Goal: Task Accomplishment & Management: Manage account settings

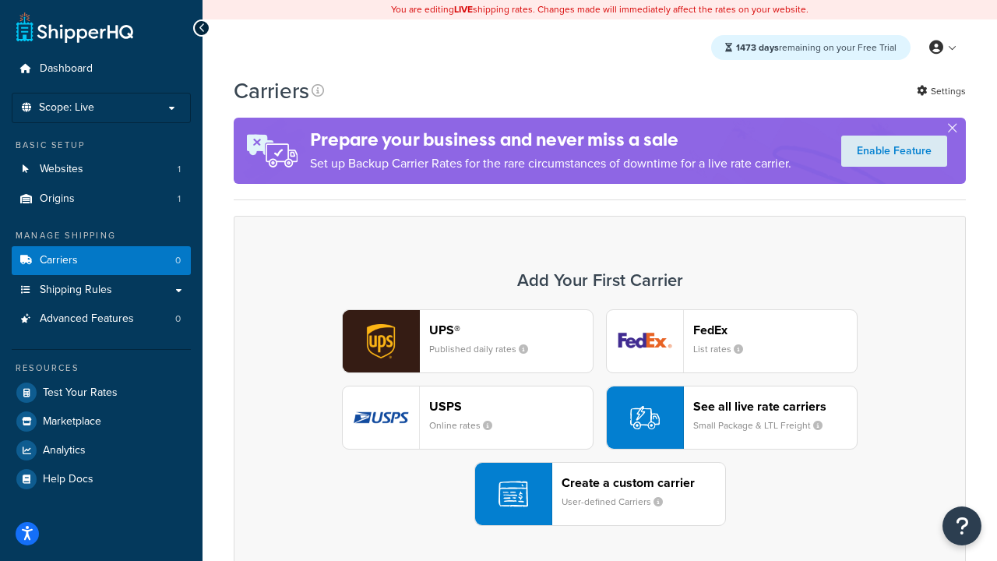
click at [600, 417] on div "UPS® Published daily rates FedEx List rates USPS Online rates See all live rate…" at bounding box center [599, 417] width 699 height 216
click at [775, 329] on header "FedEx" at bounding box center [775, 329] width 164 height 15
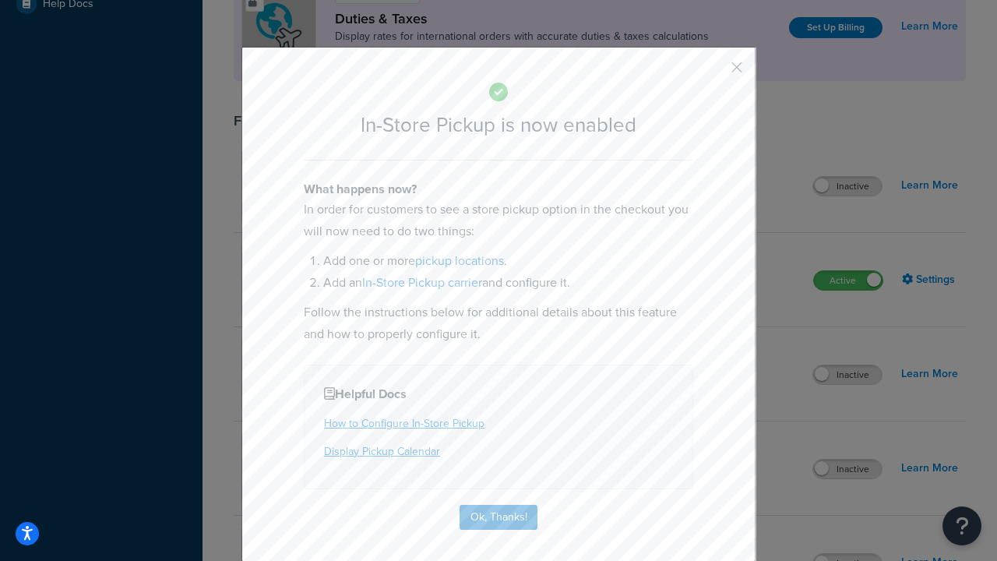
click at [713, 72] on button "button" at bounding box center [714, 73] width 4 height 4
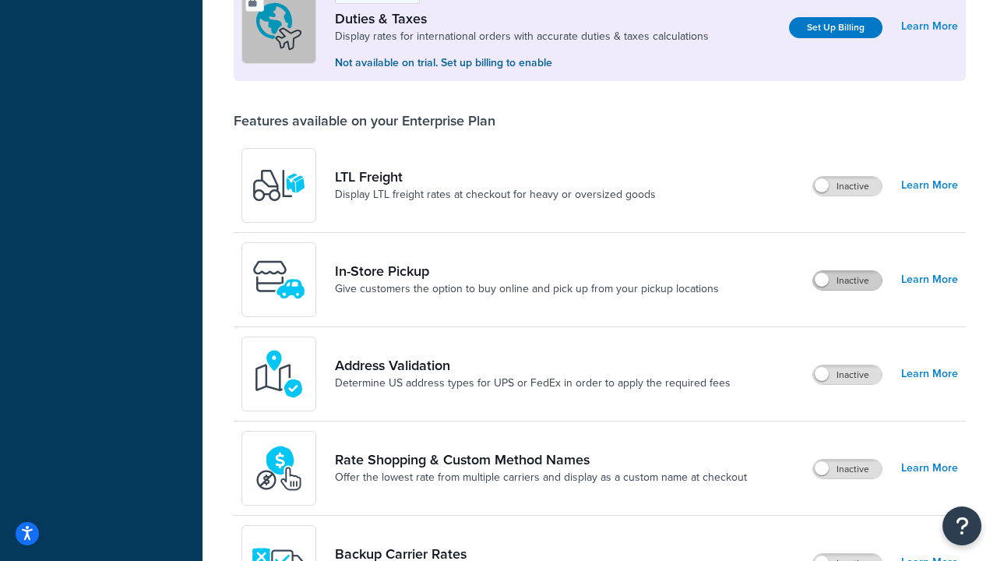
scroll to position [475, 0]
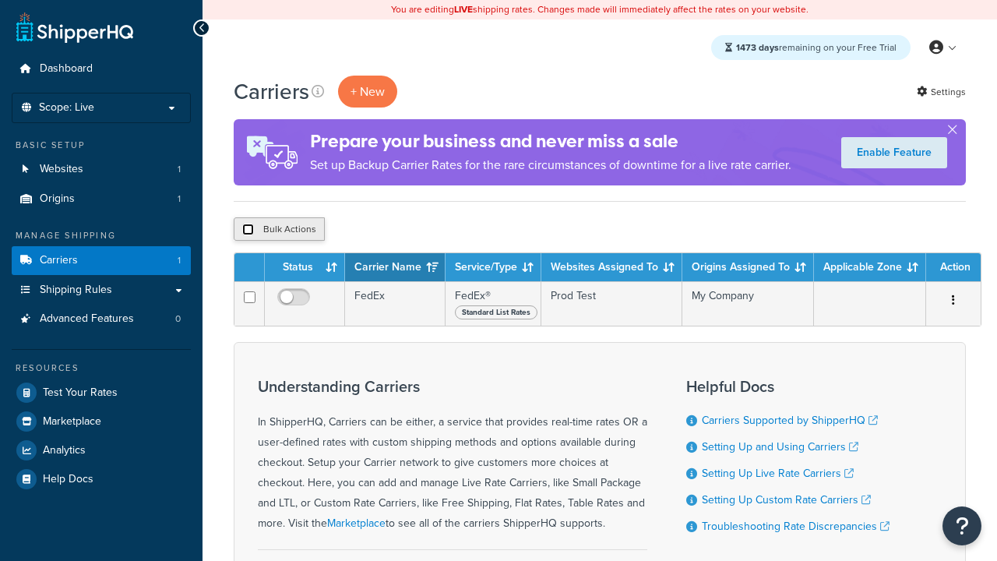
click at [248, 230] on input "checkbox" at bounding box center [248, 229] width 12 height 12
checkbox input "true"
click at [0, 0] on button "Delete" at bounding box center [0, 0] width 0 height 0
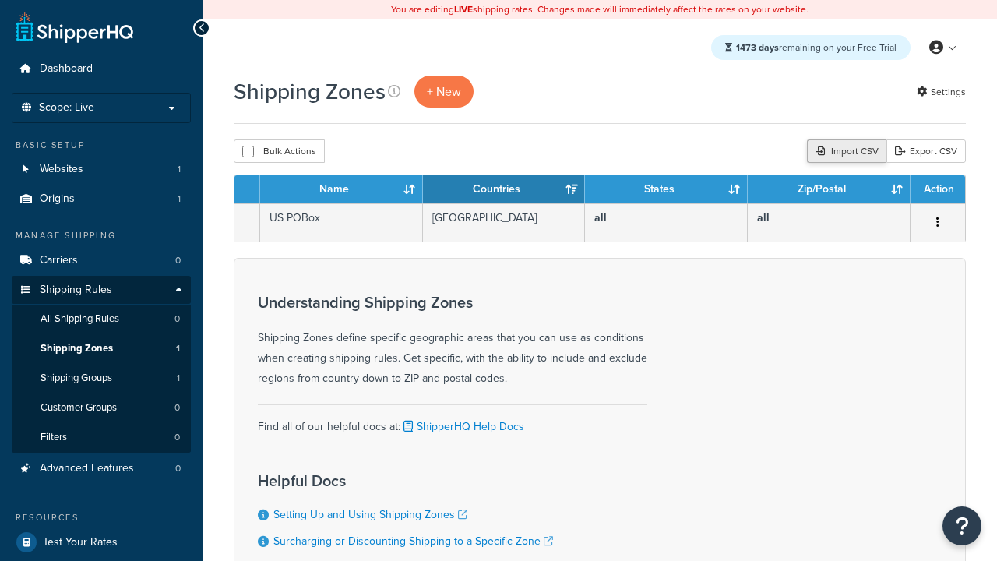
click at [844, 152] on div "Import CSV" at bounding box center [846, 150] width 79 height 23
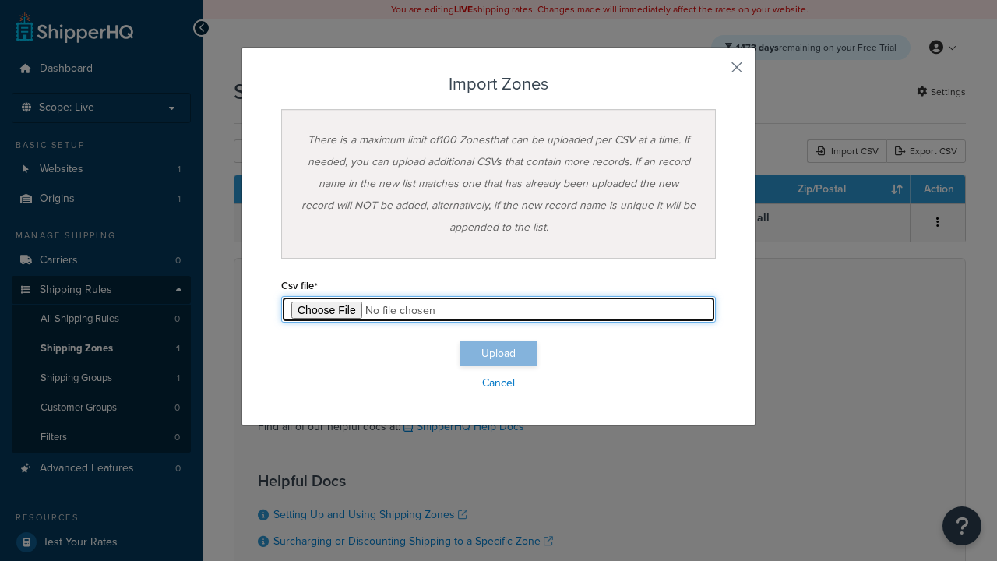
click at [498, 309] on input "file" at bounding box center [498, 309] width 434 height 26
type input "C:\fakepath\importZonesFailure.csv"
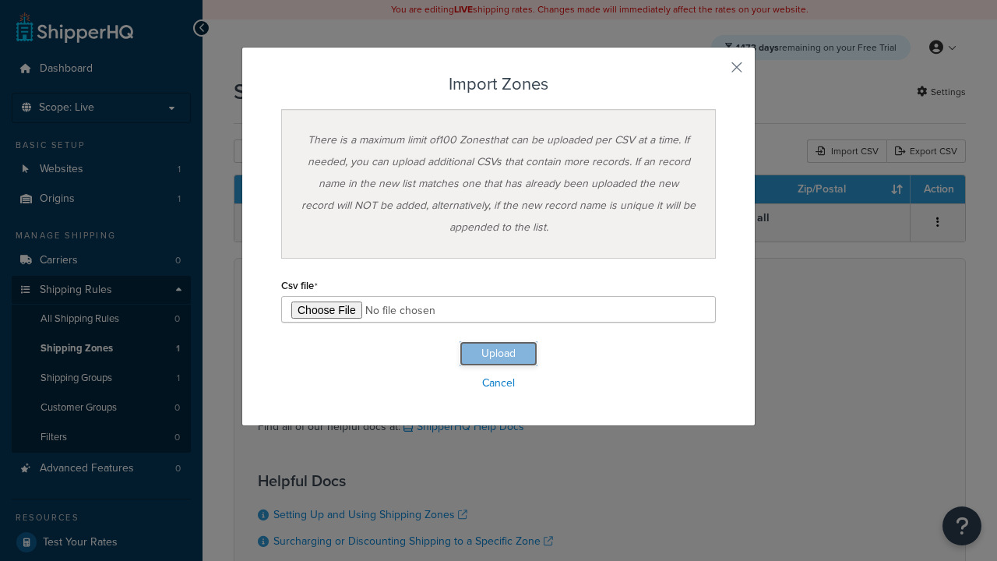
click at [498, 354] on button "Upload" at bounding box center [498, 353] width 78 height 25
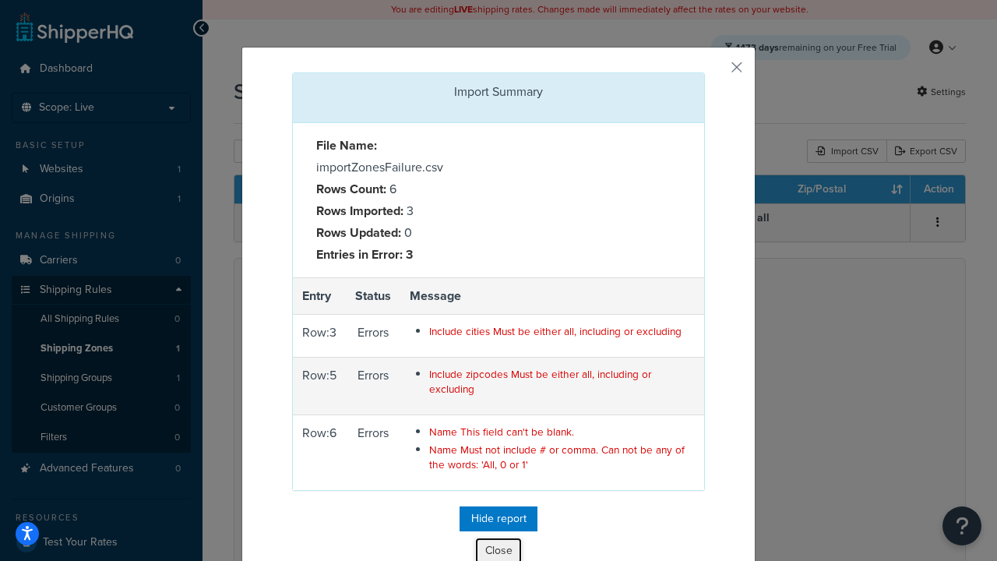
click at [498, 547] on button "Close" at bounding box center [498, 550] width 47 height 26
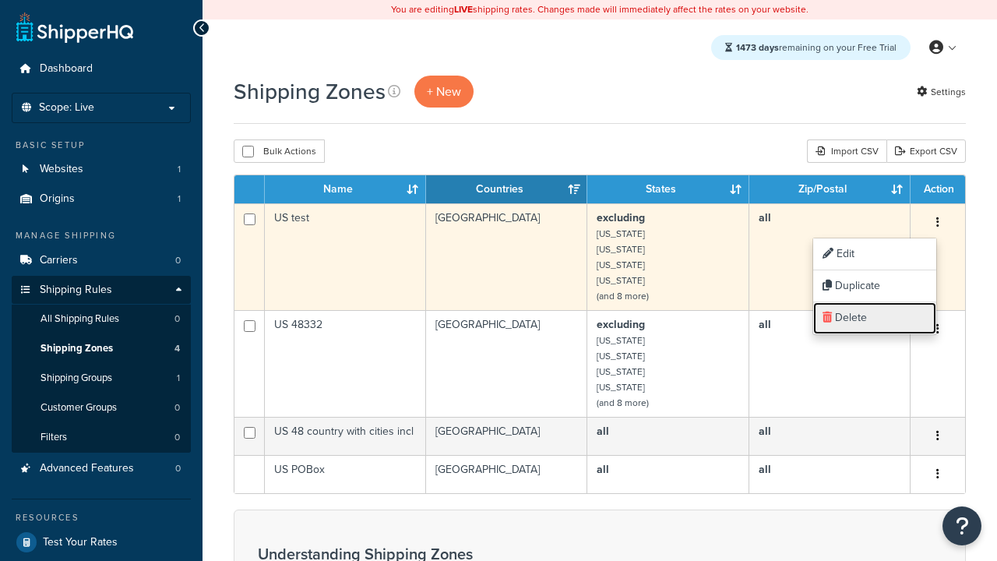
click at [874, 318] on link "Delete" at bounding box center [874, 318] width 123 height 32
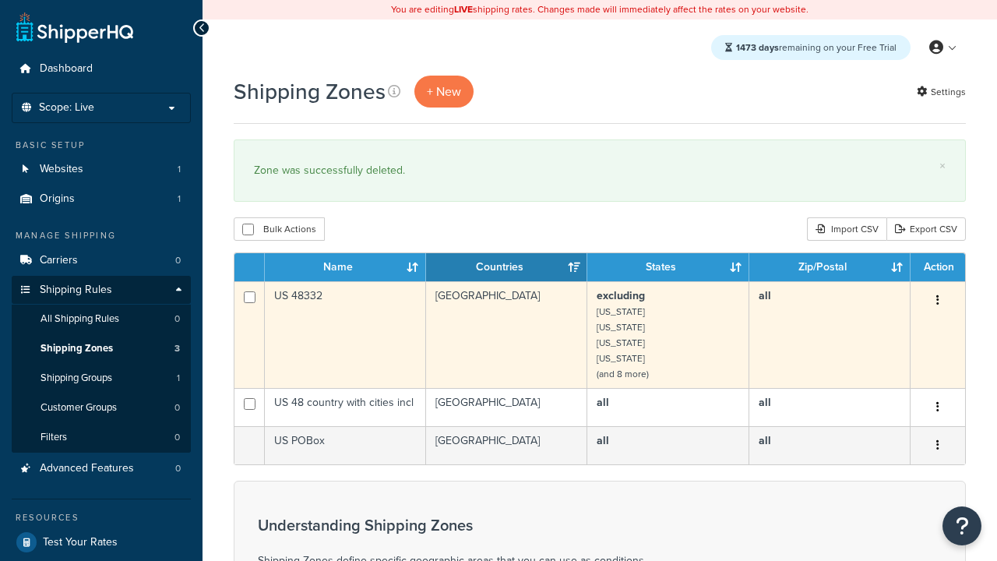
click at [937, 301] on icon "button" at bounding box center [937, 299] width 3 height 11
click at [0, 0] on link "Delete" at bounding box center [0, 0] width 0 height 0
